Goal: Task Accomplishment & Management: Use online tool/utility

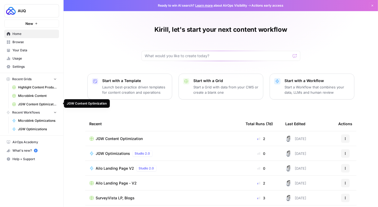
click at [27, 102] on span "JGW Content Optimization" at bounding box center [37, 104] width 39 height 5
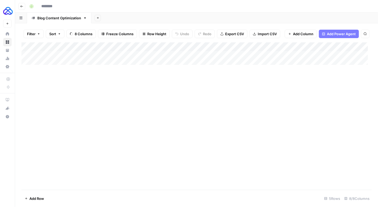
type input "**********"
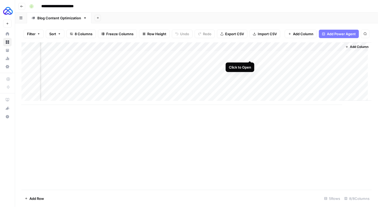
click at [247, 56] on div "Add Column" at bounding box center [196, 73] width 350 height 63
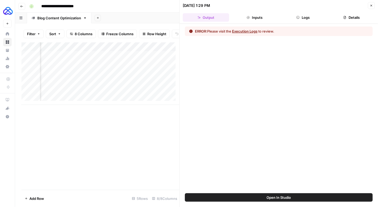
click at [304, 16] on button "Logs" at bounding box center [303, 17] width 46 height 8
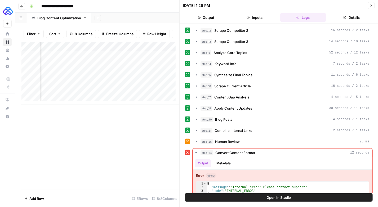
scroll to position [17, 0]
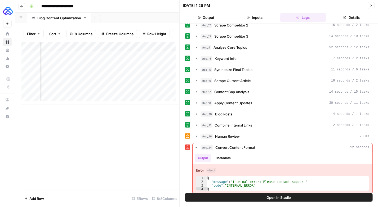
click at [369, 8] on button "Close" at bounding box center [371, 5] width 7 height 7
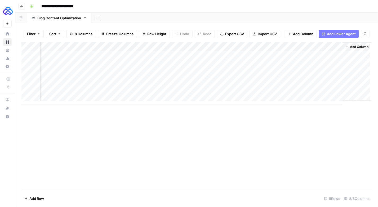
scroll to position [0, 177]
click at [257, 47] on div "Add Column" at bounding box center [196, 73] width 350 height 63
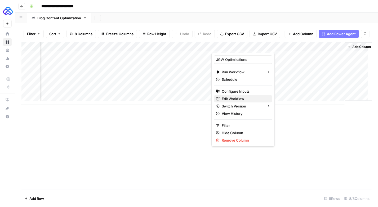
click at [231, 98] on span "Edit Workflow" at bounding box center [245, 98] width 46 height 5
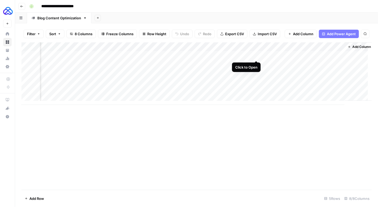
click at [255, 54] on div "Add Column" at bounding box center [196, 73] width 350 height 63
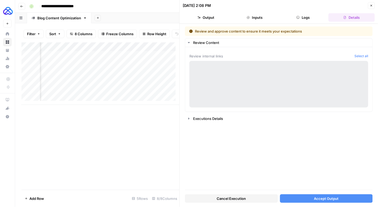
click at [303, 16] on button "Logs" at bounding box center [303, 17] width 46 height 8
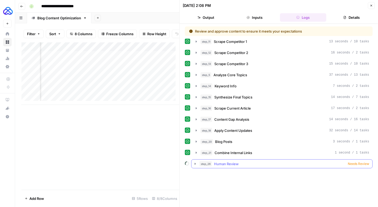
click at [230, 161] on span "Human Review" at bounding box center [226, 163] width 25 height 5
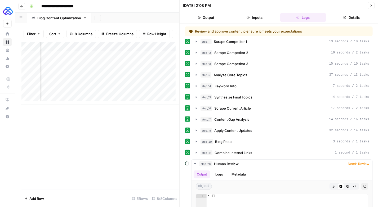
click at [372, 8] on button "Close" at bounding box center [371, 5] width 7 height 7
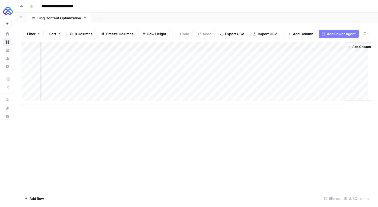
click at [218, 55] on div "Add Column" at bounding box center [196, 73] width 350 height 63
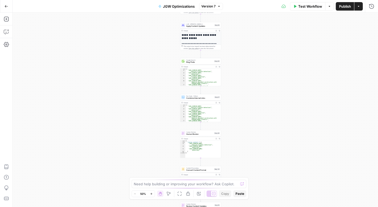
drag, startPoint x: 239, startPoint y: 140, endPoint x: 244, endPoint y: 30, distance: 110.1
click at [244, 30] on div "**********" at bounding box center [195, 110] width 365 height 194
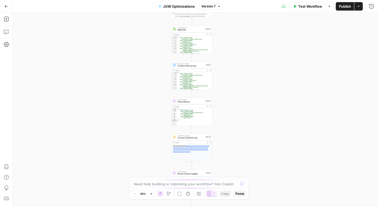
drag, startPoint x: 248, startPoint y: 162, endPoint x: 239, endPoint y: 130, distance: 33.4
click at [239, 130] on div "**********" at bounding box center [195, 110] width 365 height 194
click at [183, 104] on div "Human Review Human Review Step 26 Output Expand Output Copy 1 2 3 4 5 6 7 { "re…" at bounding box center [191, 112] width 41 height 28
click at [185, 103] on span "Human Review" at bounding box center [191, 102] width 27 height 3
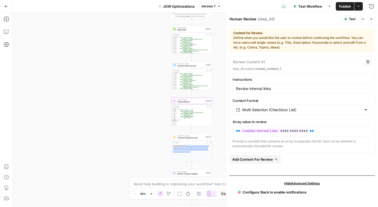
click at [186, 32] on div "Google Search Blog Posts Step 20 Output Expand Output Copy 1 2 3 4 5 6 7 8 [ "h…" at bounding box center [191, 40] width 41 height 28
click at [184, 32] on div "Google Search Blog Posts Step 20 Copy step Delete step Add Note Test" at bounding box center [191, 29] width 41 height 6
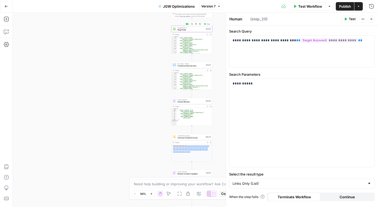
type textarea "Blog Posts"
click at [289, 41] on p "**********" at bounding box center [302, 40] width 139 height 5
click at [341, 5] on span "Publish" at bounding box center [345, 6] width 12 height 5
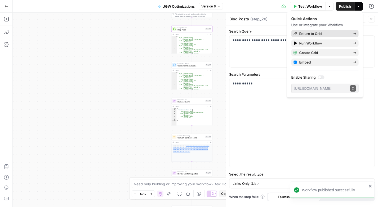
click at [308, 32] on span "Return to Grid" at bounding box center [324, 33] width 50 height 5
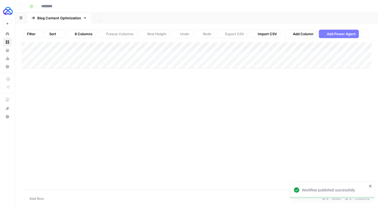
type input "**********"
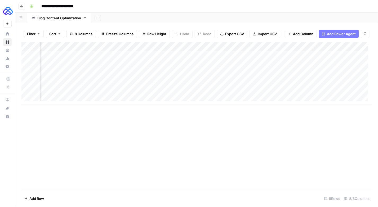
scroll to position [0, 151]
click at [289, 56] on div "Add Column" at bounding box center [196, 73] width 350 height 63
click at [262, 56] on div "Add Column" at bounding box center [196, 73] width 350 height 63
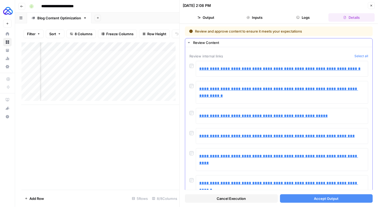
click at [191, 122] on div "**********" at bounding box center [278, 116] width 179 height 16
click at [305, 200] on button "Accept Output" at bounding box center [326, 198] width 93 height 8
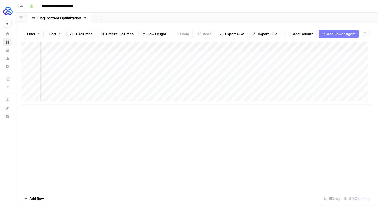
click at [280, 54] on div "Add Column" at bounding box center [196, 73] width 350 height 63
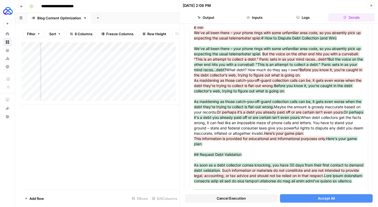
scroll to position [277, 0]
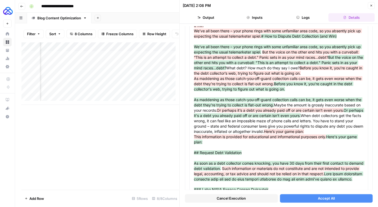
click at [321, 199] on span "Accept All" at bounding box center [326, 198] width 17 height 5
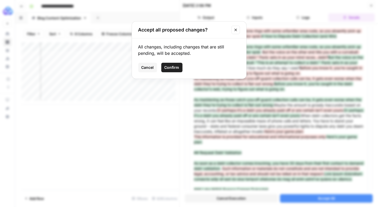
click at [175, 69] on span "Confirm" at bounding box center [172, 67] width 15 height 5
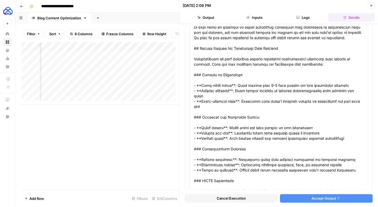
scroll to position [268, 0]
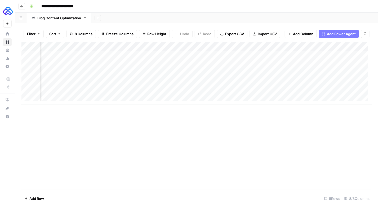
click at [264, 54] on div "Add Column" at bounding box center [196, 73] width 350 height 63
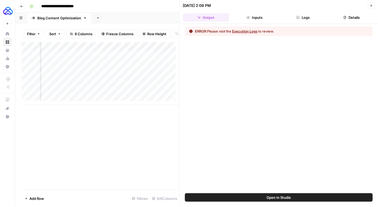
click at [307, 21] on button "Logs" at bounding box center [303, 17] width 46 height 8
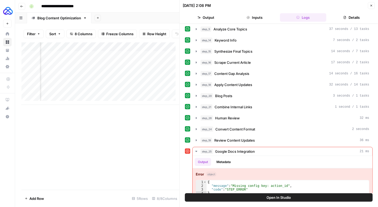
scroll to position [39, 0]
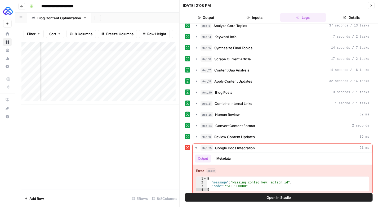
click at [372, 5] on icon "button" at bounding box center [371, 5] width 3 height 3
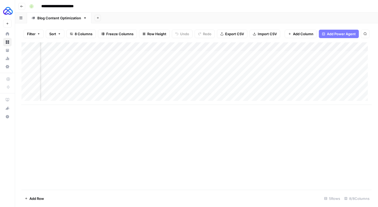
click at [287, 47] on div "Add Column" at bounding box center [196, 73] width 350 height 63
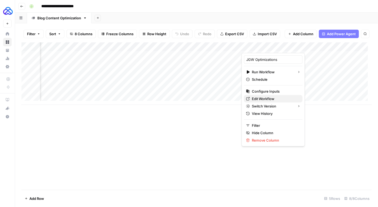
click at [259, 97] on span "Edit Workflow" at bounding box center [275, 98] width 46 height 5
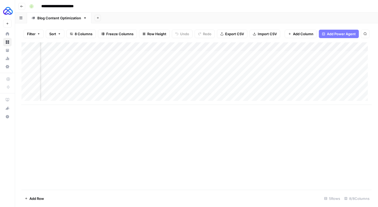
click at [22, 7] on icon "button" at bounding box center [21, 6] width 3 height 3
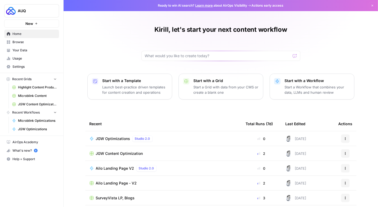
click at [30, 95] on span "Microblink Content" at bounding box center [37, 96] width 39 height 5
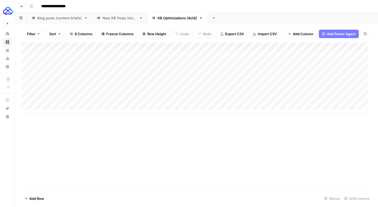
click at [362, 47] on div "Add Column" at bounding box center [196, 78] width 350 height 72
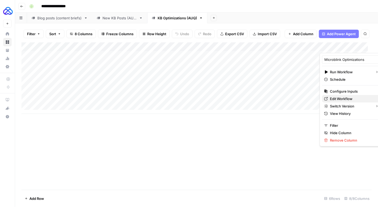
click at [336, 95] on link "Edit Workflow" at bounding box center [351, 98] width 59 height 7
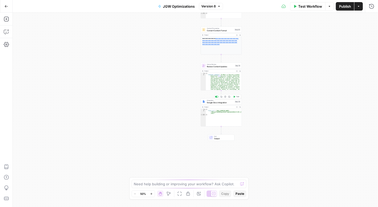
click at [215, 102] on span "Google Docs Integration" at bounding box center [220, 102] width 27 height 3
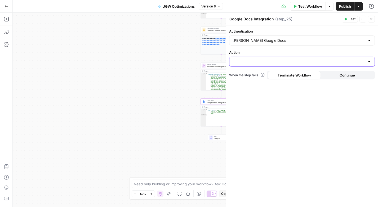
click at [328, 61] on input "Action" at bounding box center [299, 61] width 132 height 5
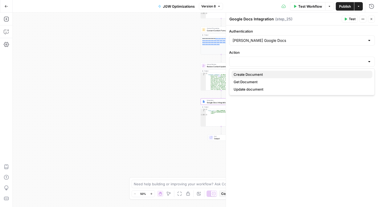
click at [264, 74] on span "Create Document" at bounding box center [301, 74] width 135 height 5
type input "Create Document"
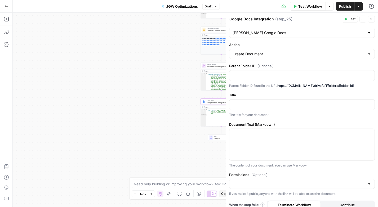
scroll to position [11, 0]
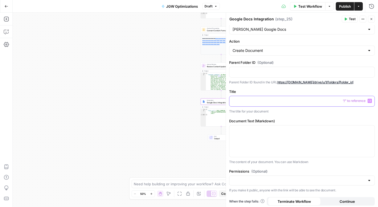
click at [250, 98] on p at bounding box center [302, 100] width 139 height 5
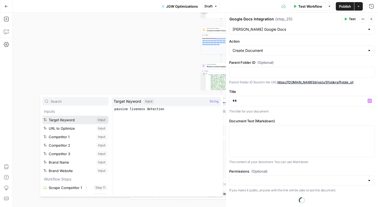
click at [64, 121] on button "Select variable Target Keyword" at bounding box center [75, 120] width 66 height 8
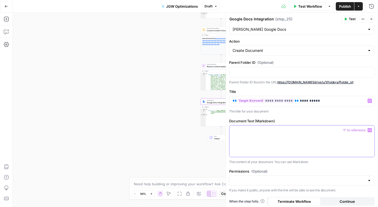
click at [252, 142] on div at bounding box center [301, 142] width 145 height 32
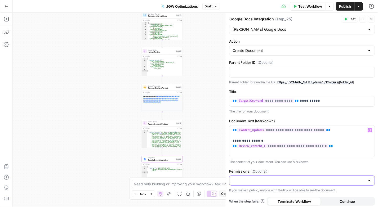
click at [337, 178] on input "Permissions (Optional)" at bounding box center [299, 180] width 132 height 5
click at [287, 199] on span "Public" at bounding box center [299, 199] width 131 height 5
type input "Public"
drag, startPoint x: 326, startPoint y: 145, endPoint x: 231, endPoint y: 139, distance: 95.3
click at [231, 139] on div "**********" at bounding box center [301, 142] width 145 height 32
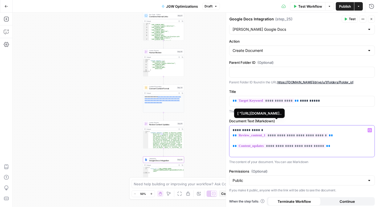
click at [277, 135] on span "**********" at bounding box center [282, 135] width 91 height 5
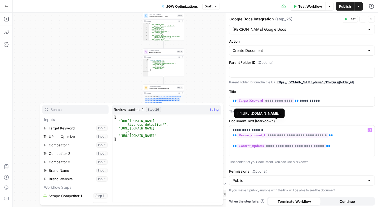
scroll to position [124, 0]
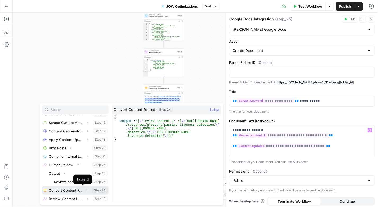
click at [85, 190] on icon "button" at bounding box center [86, 190] width 3 height 3
click at [66, 191] on button "Select variable Convert Content Format" at bounding box center [75, 190] width 66 height 8
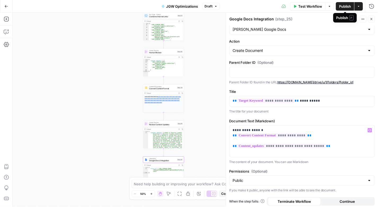
click at [345, 5] on span "Publish" at bounding box center [345, 6] width 12 height 5
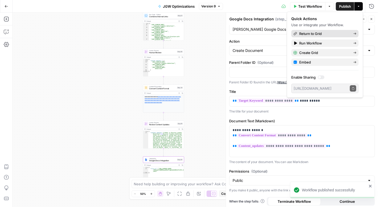
click at [310, 33] on span "Return to Grid" at bounding box center [324, 33] width 50 height 5
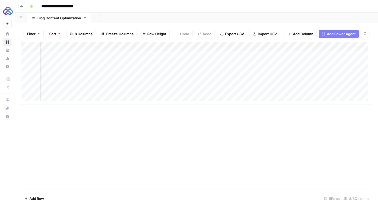
scroll to position [0, 145]
click at [296, 57] on div "Add Column" at bounding box center [196, 73] width 350 height 63
click at [272, 55] on div "Add Column" at bounding box center [196, 73] width 350 height 63
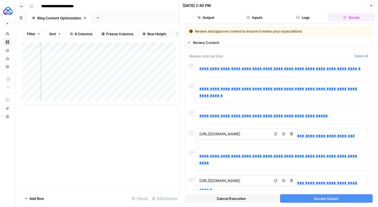
click at [299, 196] on button "Accept Output" at bounding box center [326, 198] width 93 height 8
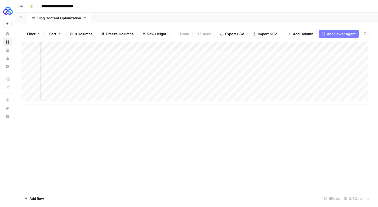
click at [276, 52] on div "Add Column" at bounding box center [196, 73] width 350 height 63
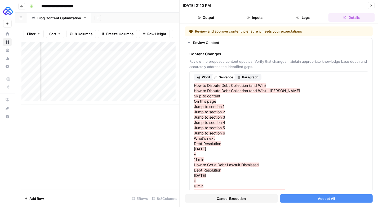
click at [325, 198] on span "Accept All" at bounding box center [326, 198] width 17 height 5
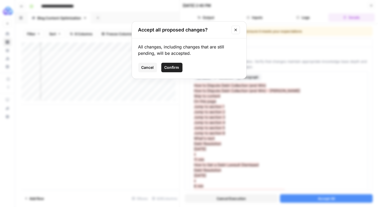
click at [176, 64] on button "Confirm" at bounding box center [171, 68] width 21 height 10
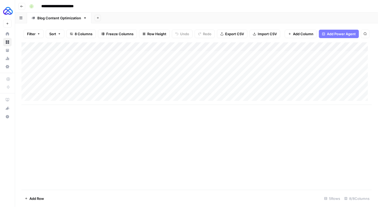
click at [83, 53] on div "Add Column" at bounding box center [196, 73] width 350 height 63
click at [83, 53] on textarea "**********" at bounding box center [82, 55] width 85 height 7
click at [285, 55] on div "Add Column" at bounding box center [196, 73] width 350 height 63
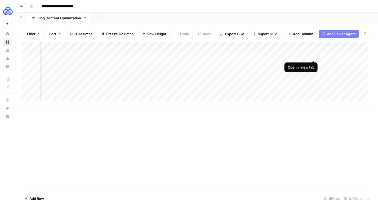
click at [313, 55] on div "Add Column" at bounding box center [196, 73] width 350 height 63
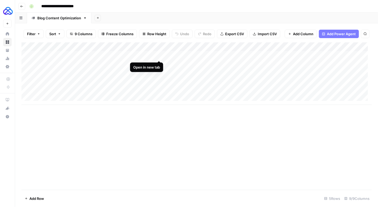
click at [158, 56] on div "Add Column" at bounding box center [196, 73] width 350 height 63
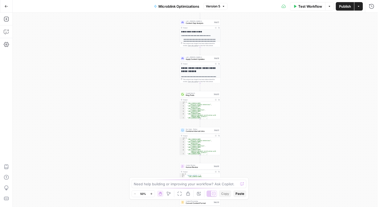
drag, startPoint x: 233, startPoint y: 115, endPoint x: 242, endPoint y: 4, distance: 111.6
click at [242, 4] on div "**********" at bounding box center [189, 103] width 378 height 207
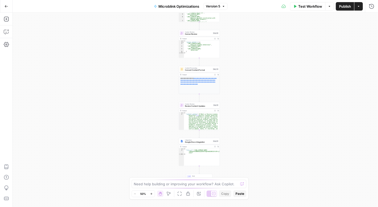
drag, startPoint x: 255, startPoint y: 141, endPoint x: 250, endPoint y: 37, distance: 104.5
click at [250, 37] on div "**********" at bounding box center [195, 110] width 365 height 194
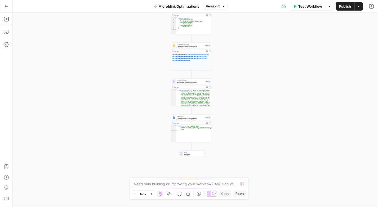
drag, startPoint x: 252, startPoint y: 127, endPoint x: 244, endPoint y: 109, distance: 19.2
click at [244, 109] on div "**********" at bounding box center [195, 110] width 365 height 194
click at [199, 118] on span "Google Docs Integration" at bounding box center [190, 119] width 27 height 3
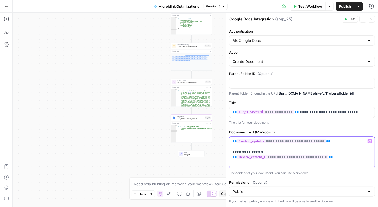
click at [331, 159] on div "**********" at bounding box center [301, 153] width 145 height 32
drag, startPoint x: 331, startPoint y: 156, endPoint x: 227, endPoint y: 138, distance: 105.1
click at [227, 138] on div "**********" at bounding box center [302, 110] width 152 height 194
copy p "**********"
